Goal: Task Accomplishment & Management: Use online tool/utility

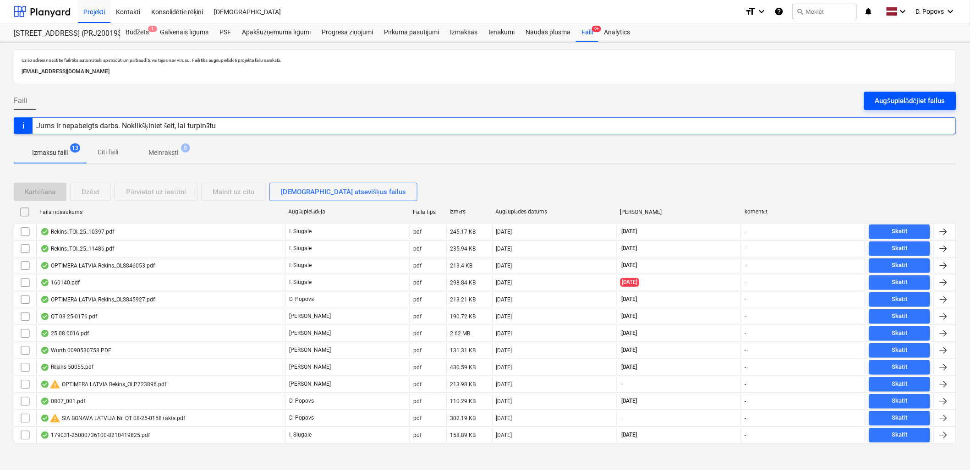
click at [906, 106] on div "Augšupielādējiet failus" at bounding box center [910, 101] width 70 height 12
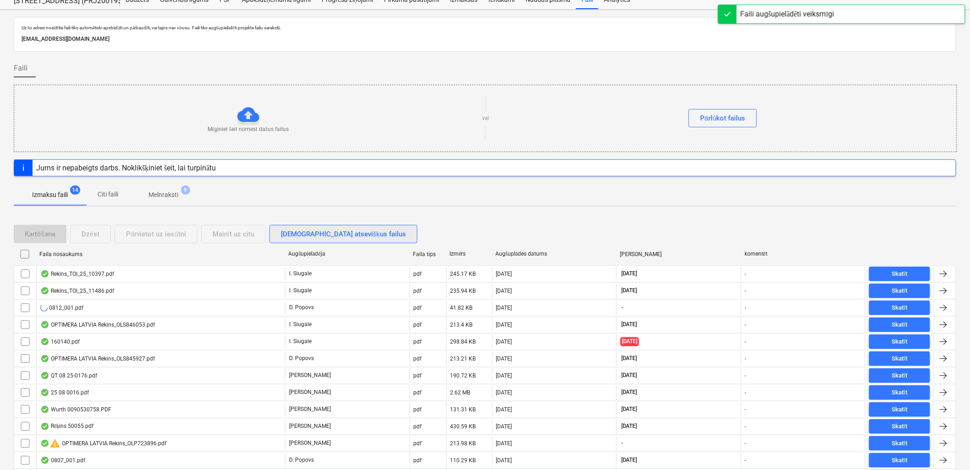
scroll to position [51, 0]
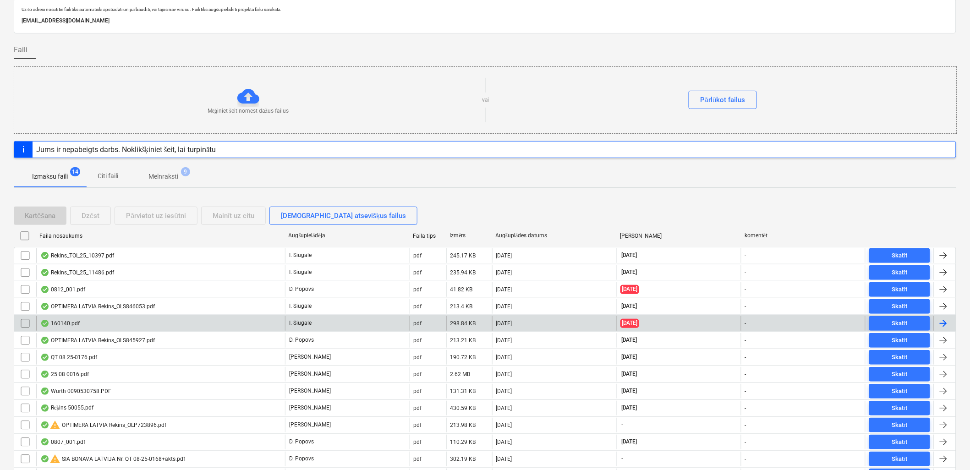
click at [180, 316] on div "160140.pdf" at bounding box center [160, 323] width 249 height 15
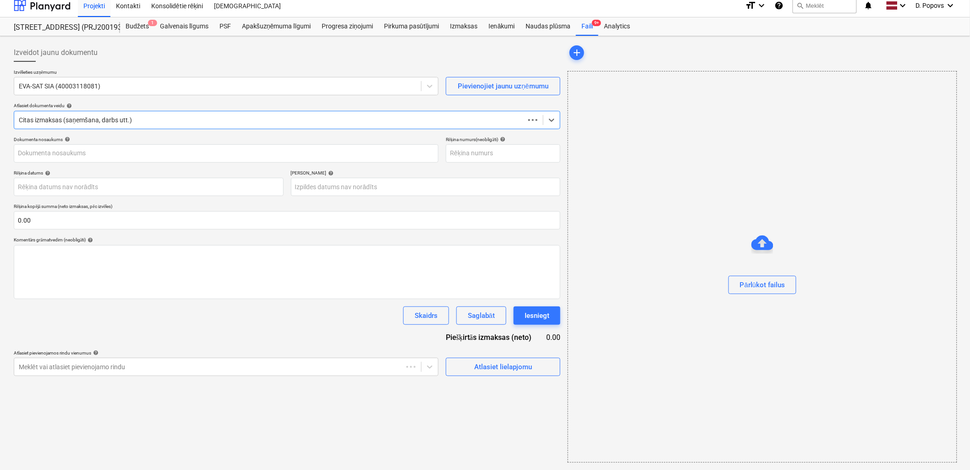
scroll to position [6, 0]
type input "EVA-160140"
type input "[DATE]"
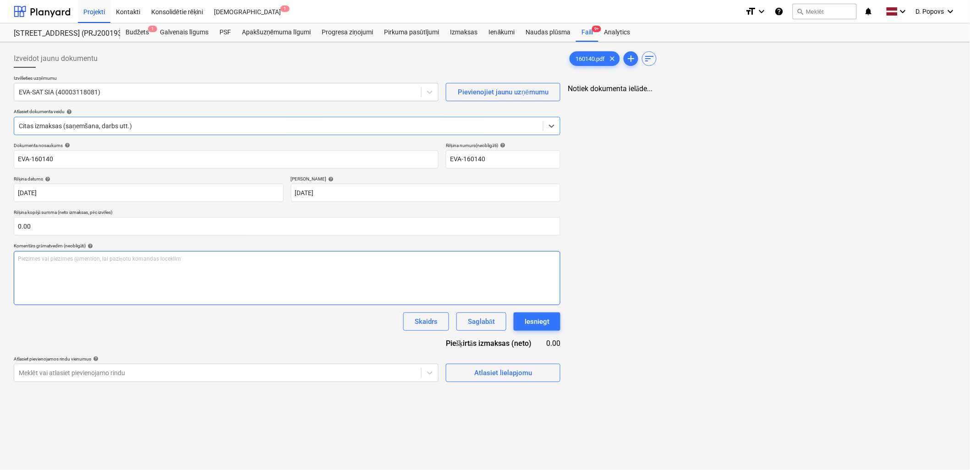
scroll to position [0, 0]
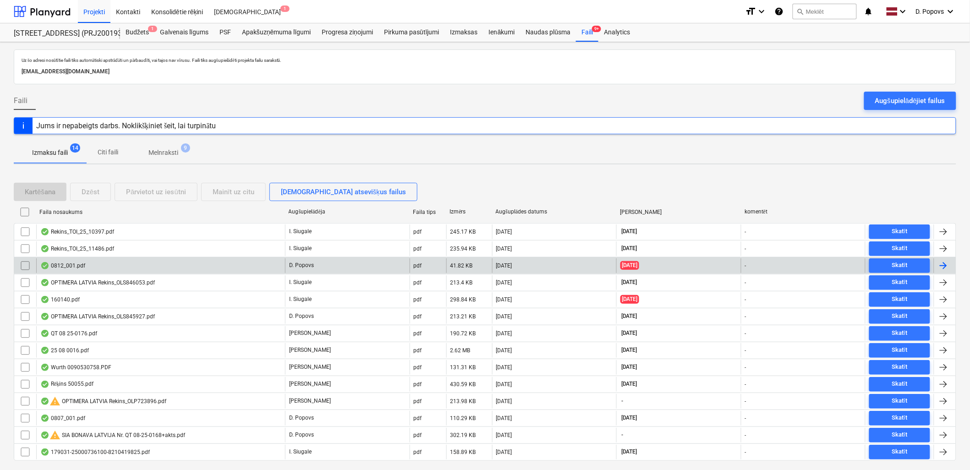
click at [90, 269] on div "0812_001.pdf" at bounding box center [160, 265] width 249 height 15
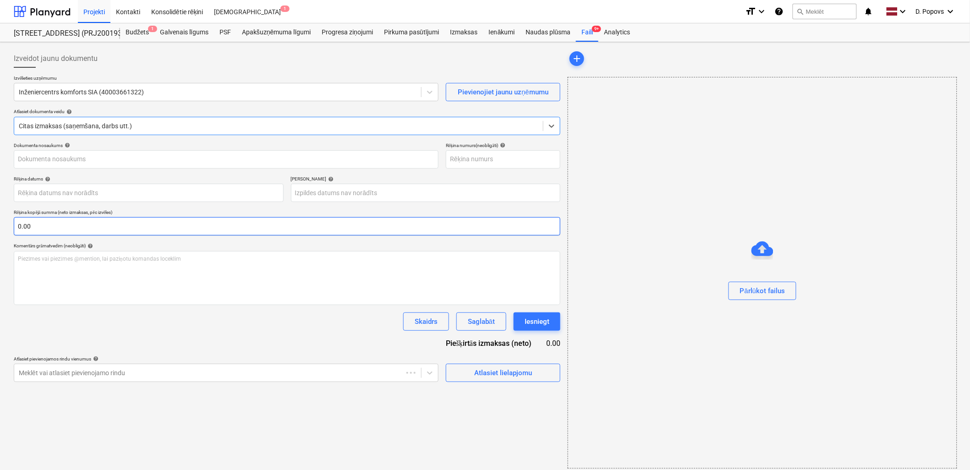
type input "0812_001.pdf"
type input "[DATE]"
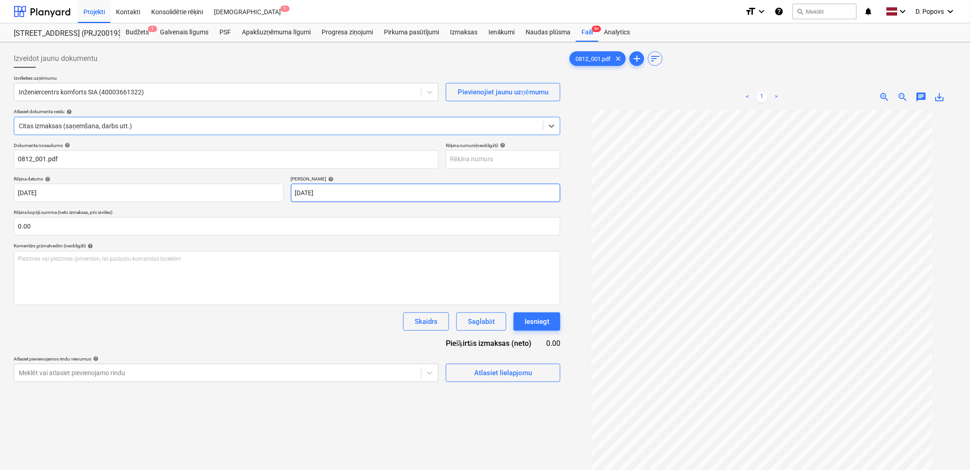
click at [509, 191] on body "Projekti Kontakti Konsolidētie rēķini Iesūtne 1 format_size keyboard_arrow_down…" at bounding box center [485, 235] width 970 height 470
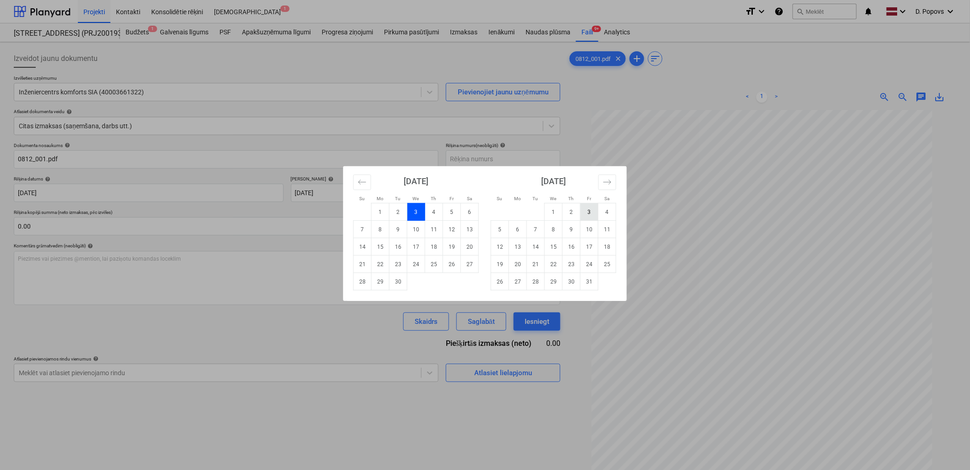
click at [587, 209] on td "3" at bounding box center [590, 211] width 18 height 17
type input "[DATE]"
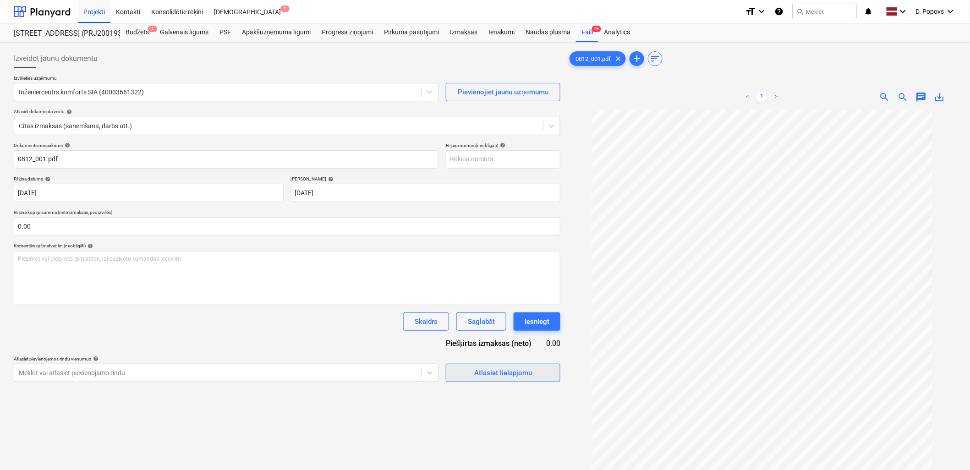
drag, startPoint x: 561, startPoint y: 376, endPoint x: 545, endPoint y: 369, distance: 17.2
click at [560, 376] on div "Izveidot jaunu dokumentu Izvēlieties uzņēmumu Inženiercentrs komforts SIA (4000…" at bounding box center [287, 302] width 554 height 512
click at [545, 369] on span "Atlasiet lielapjomu" at bounding box center [503, 373] width 92 height 12
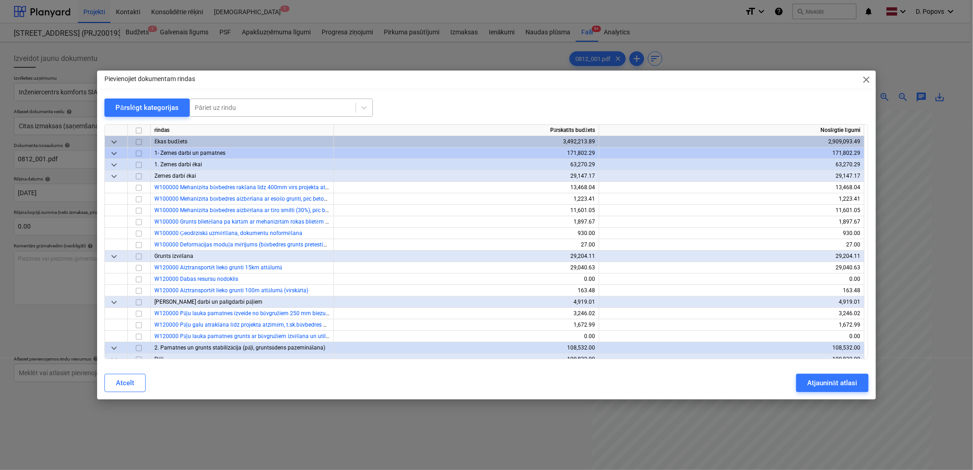
drag, startPoint x: 354, startPoint y: 101, endPoint x: 328, endPoint y: 109, distance: 27.3
click at [351, 102] on div "Pāriet uz rindu" at bounding box center [281, 108] width 183 height 18
type input "ы"
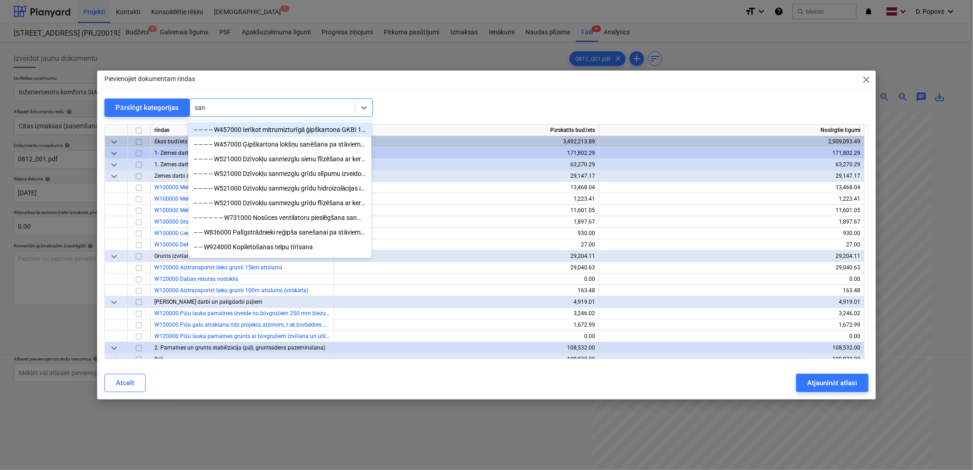
type input "sant"
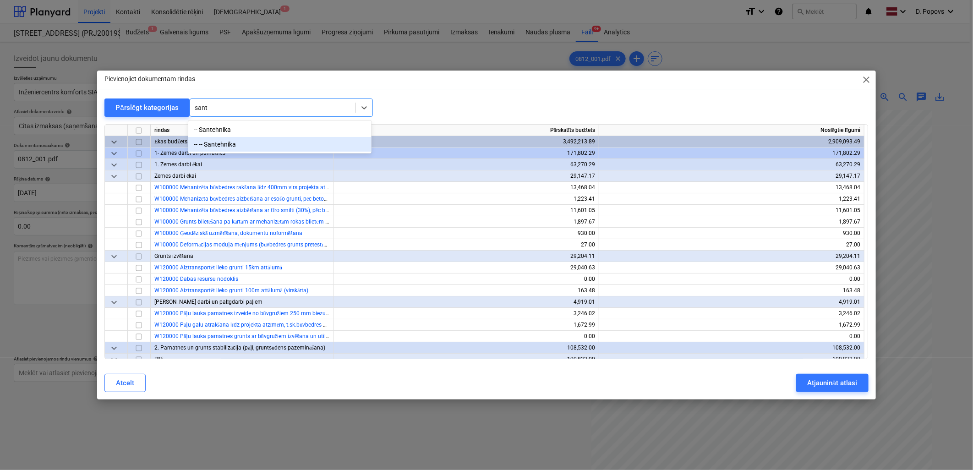
click at [216, 144] on div "-- -- Santehnika" at bounding box center [279, 144] width 183 height 15
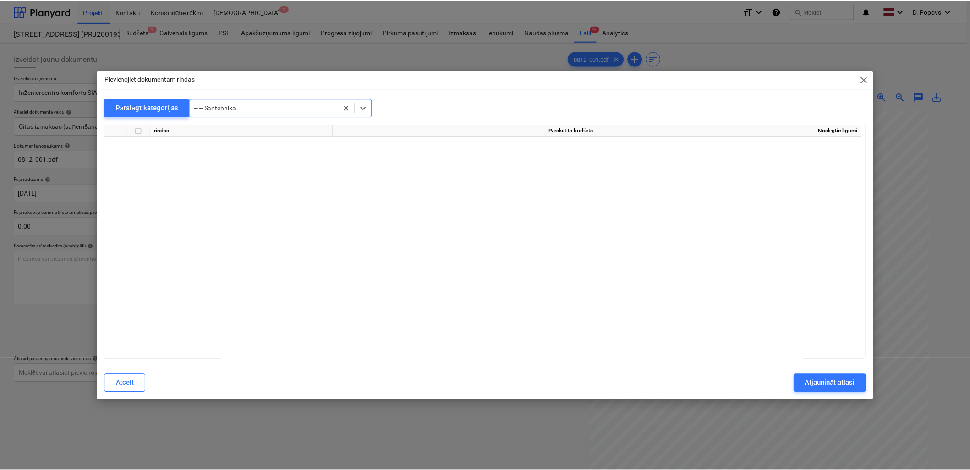
scroll to position [8656, 0]
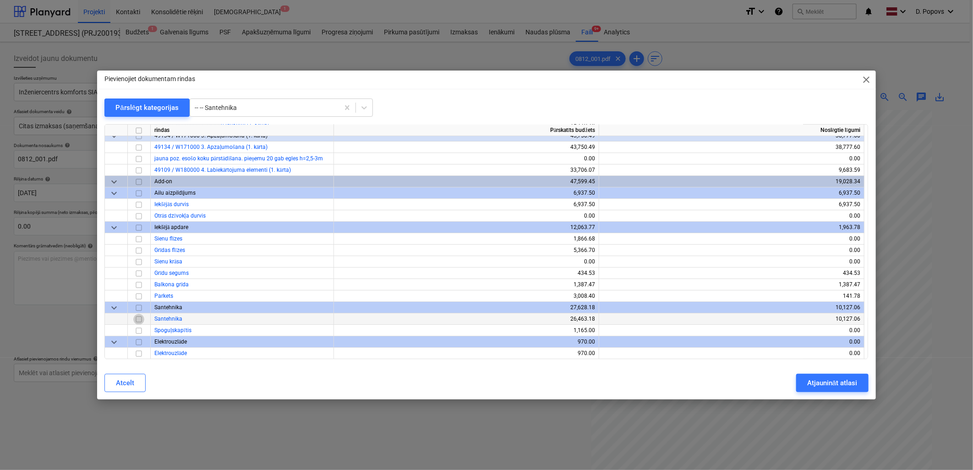
click at [140, 315] on input "checkbox" at bounding box center [138, 319] width 11 height 11
click at [839, 381] on div "Atjaunināt atlasi" at bounding box center [832, 383] width 50 height 12
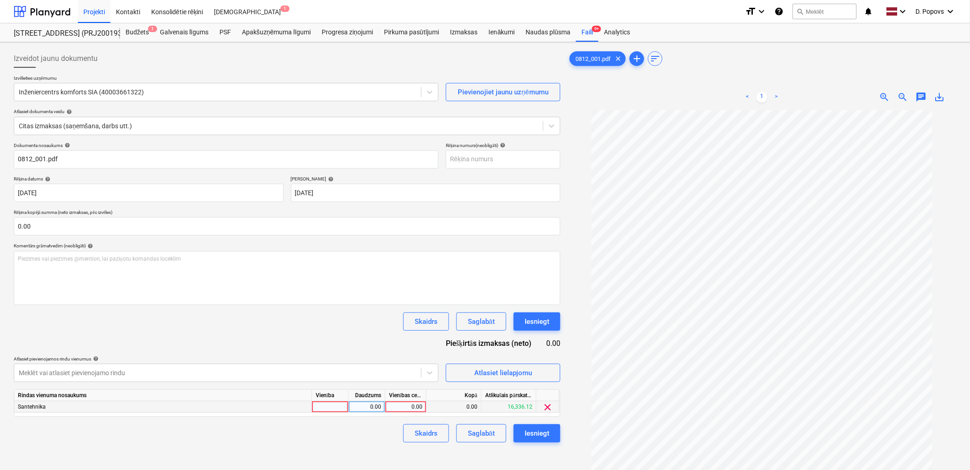
click at [396, 402] on div "0.00" at bounding box center [405, 406] width 33 height 11
type input "430.42"
click at [352, 437] on div "Skaidrs Saglabāt Iesniegt" at bounding box center [287, 433] width 547 height 18
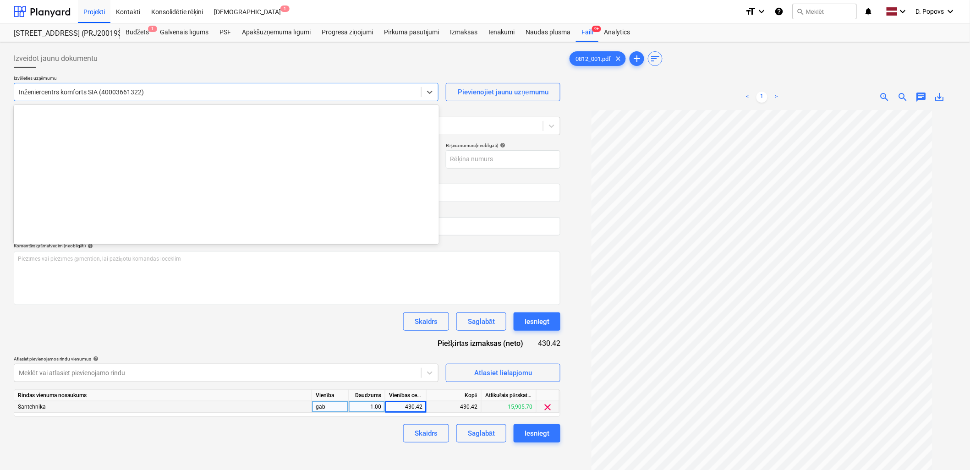
click at [58, 93] on div at bounding box center [218, 92] width 398 height 9
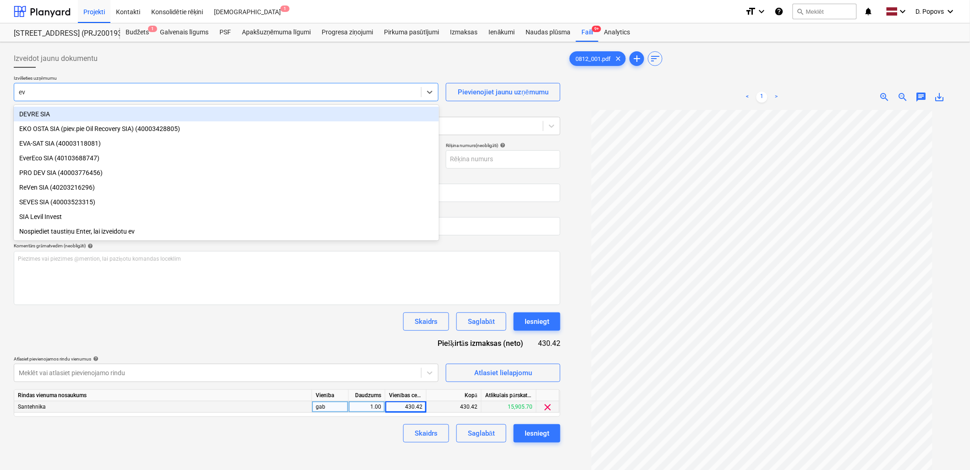
type input "eva"
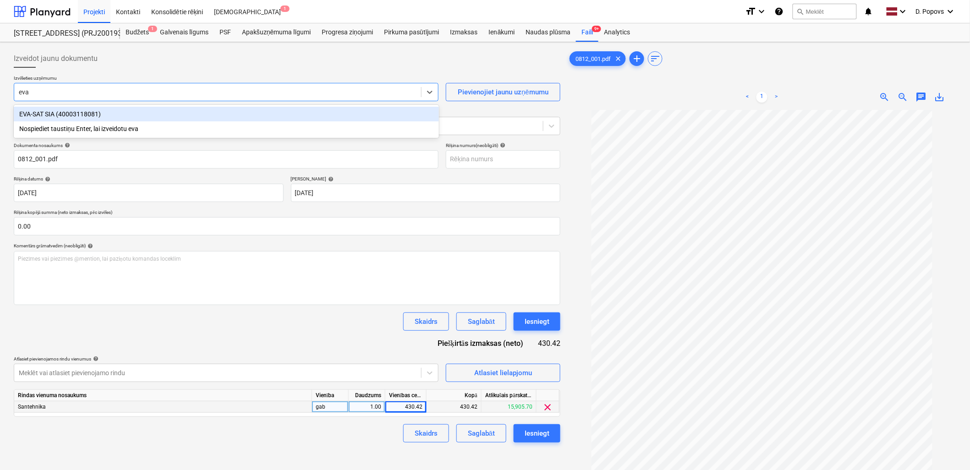
click at [66, 109] on div "EVA-SAT SIA (40003118081)" at bounding box center [226, 114] width 425 height 15
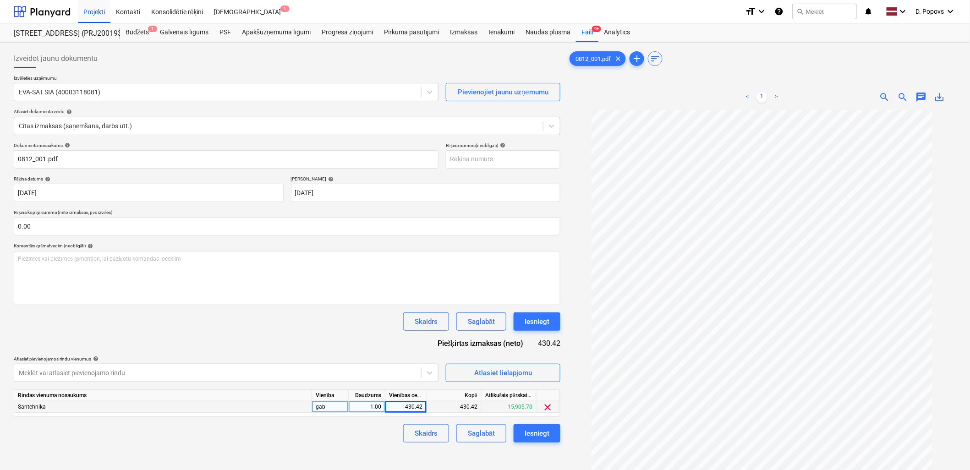
click at [252, 344] on div "Dokumenta nosaukums help 0812_001.pdf Rēķina numurs (neobligāti) help Rēķina da…" at bounding box center [287, 293] width 547 height 300
click at [501, 436] on button "Saglabāt" at bounding box center [481, 433] width 50 height 18
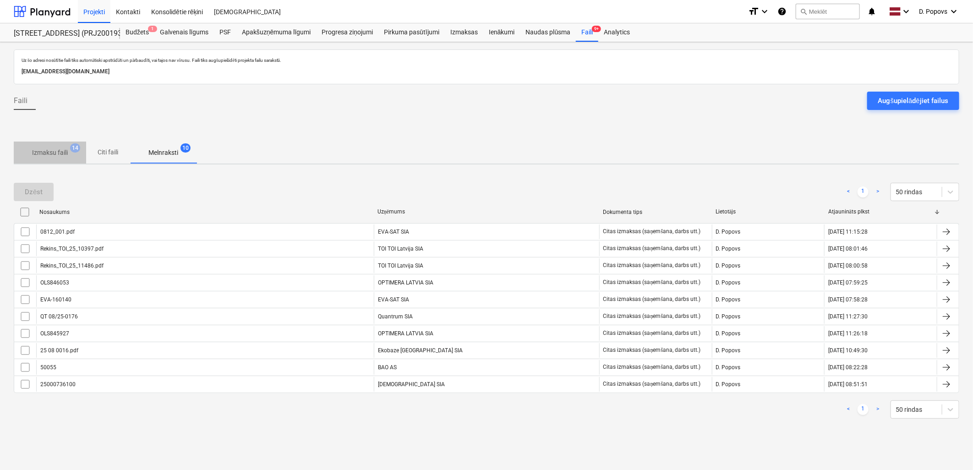
click at [66, 163] on button "Izmaksu faili 14" at bounding box center [50, 153] width 72 height 22
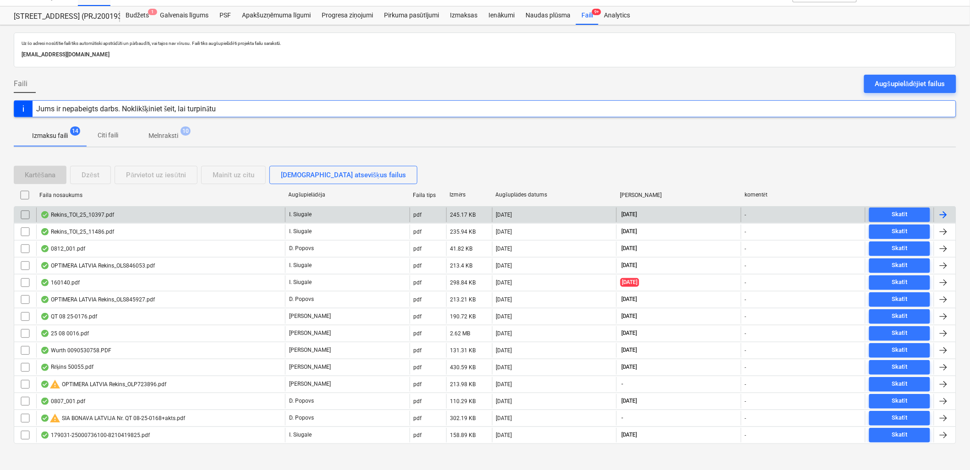
scroll to position [24, 0]
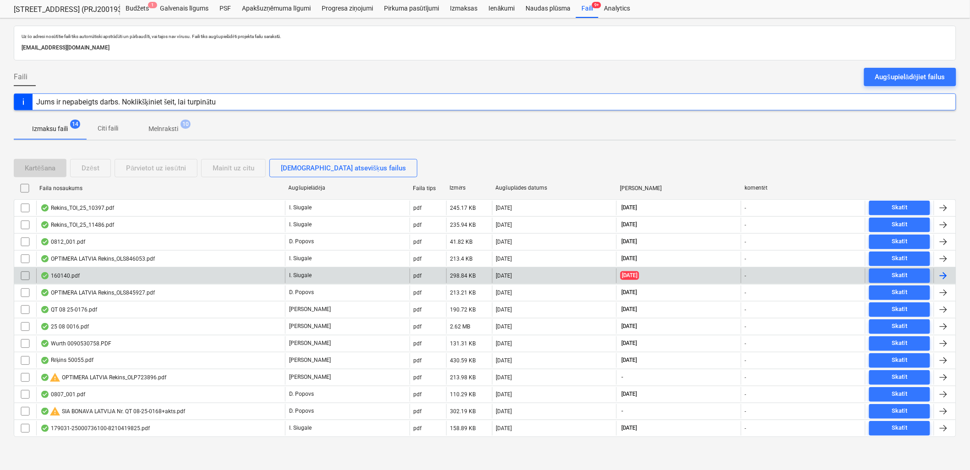
click at [652, 278] on div "[DATE]" at bounding box center [678, 276] width 125 height 15
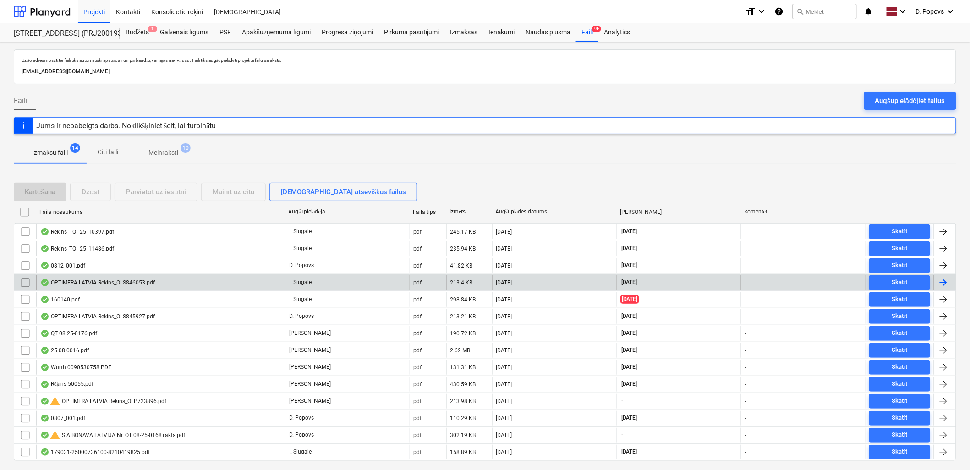
scroll to position [24, 0]
